Goal: Check status: Check status

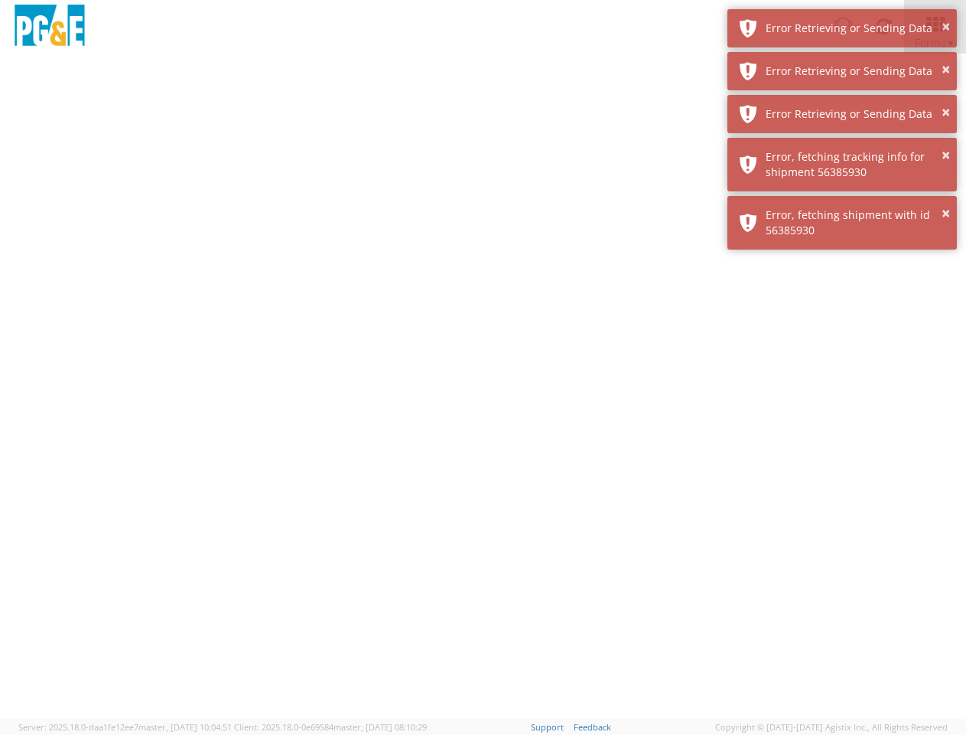
click at [483, 394] on div at bounding box center [483, 386] width 966 height 665
click at [50, 27] on img at bounding box center [49, 27] width 77 height 45
click at [842, 28] on div "Error Retrieving or Sending Data" at bounding box center [856, 28] width 180 height 15
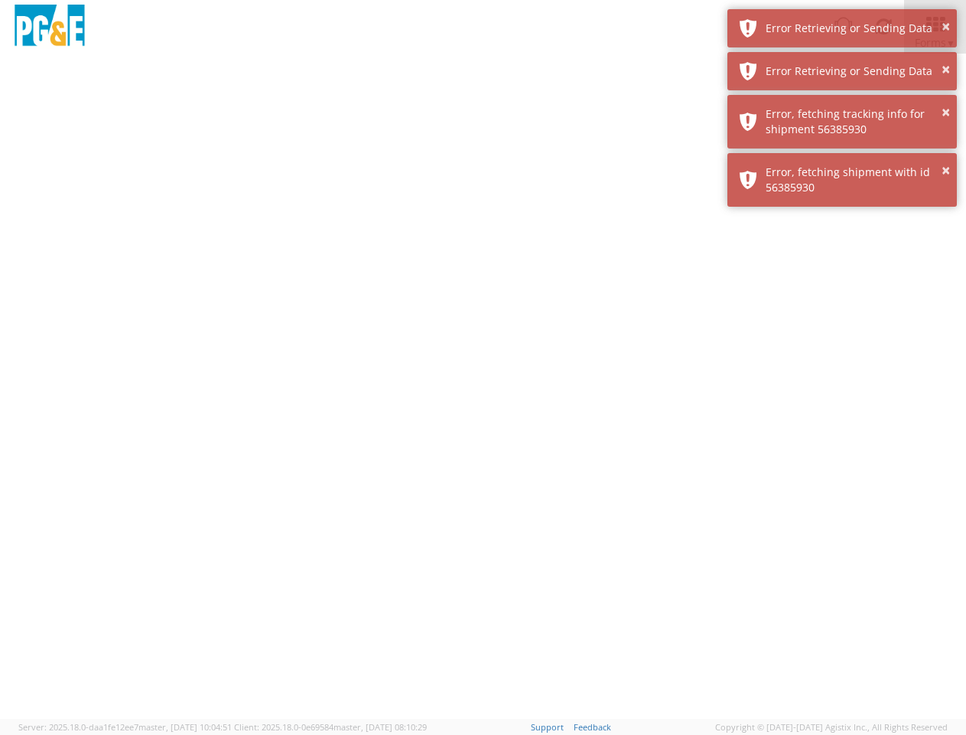
click at [842, 71] on div "Error Retrieving or Sending Data" at bounding box center [856, 71] width 180 height 15
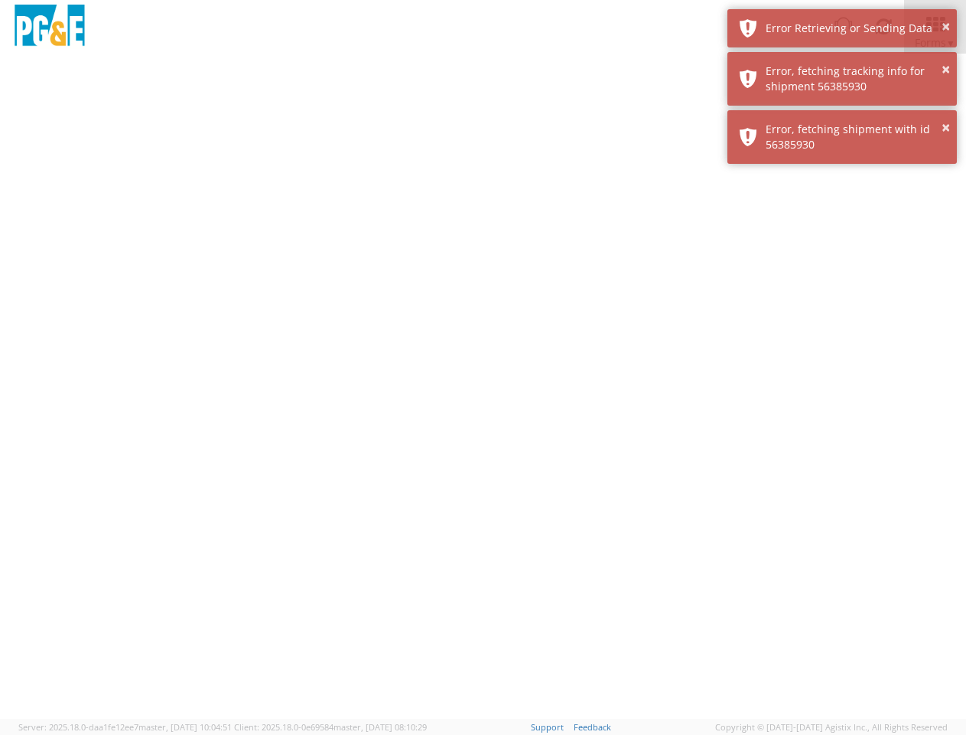
click at [842, 114] on div "× Error, fetching shipment with id 56385930" at bounding box center [843, 137] width 230 height 54
click at [842, 165] on div at bounding box center [483, 386] width 966 height 665
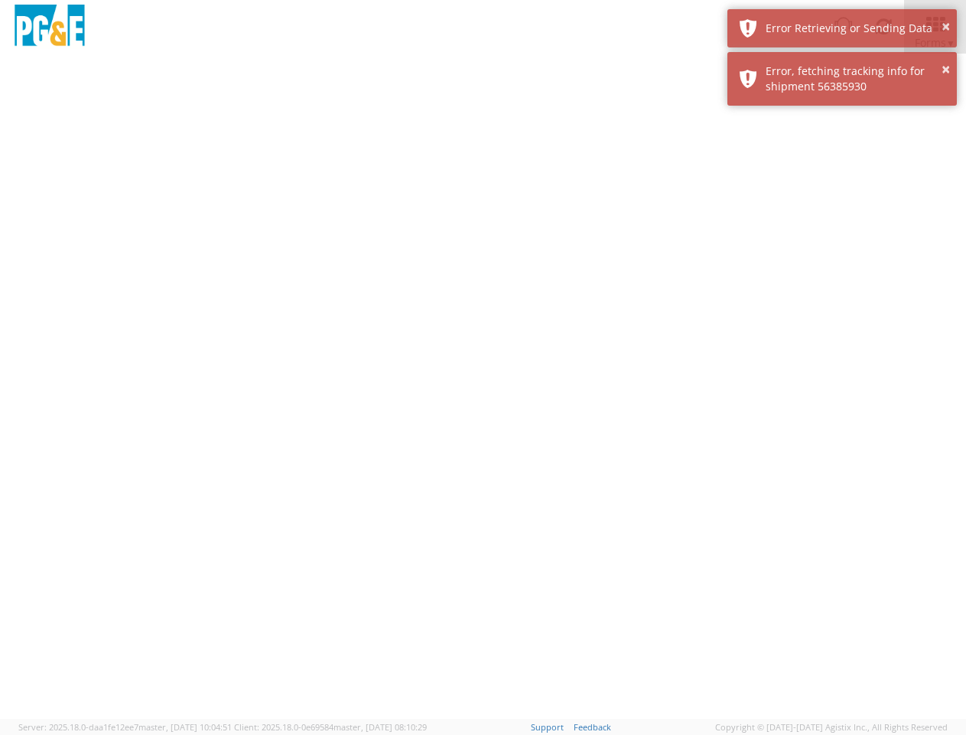
click at [842, 223] on div at bounding box center [483, 386] width 966 height 665
